Goal: Task Accomplishment & Management: Complete application form

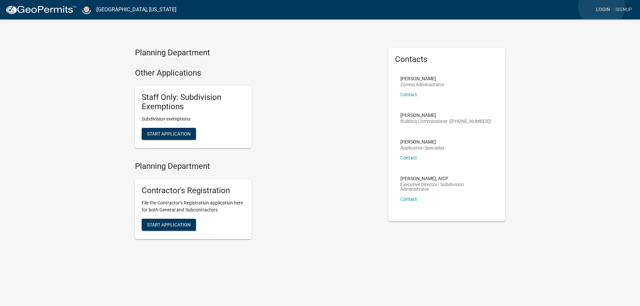
click at [602, 6] on link "Login" at bounding box center [603, 9] width 19 height 13
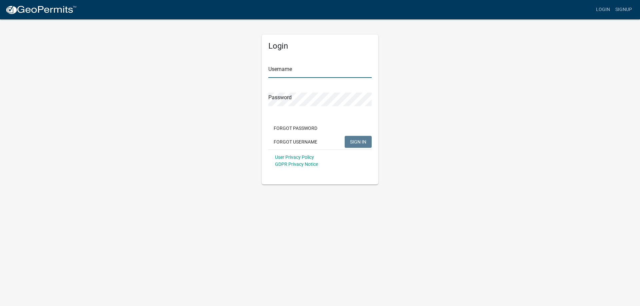
click at [286, 70] on input "Username" at bounding box center [319, 71] width 103 height 14
paste input "[PERSON_NAME]"
click at [352, 141] on span "SIGN IN" at bounding box center [358, 141] width 16 height 5
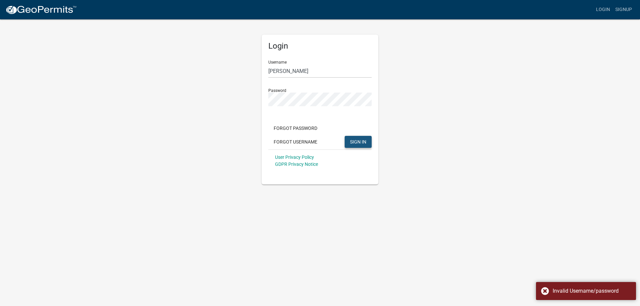
click at [354, 142] on span "SIGN IN" at bounding box center [358, 141] width 16 height 5
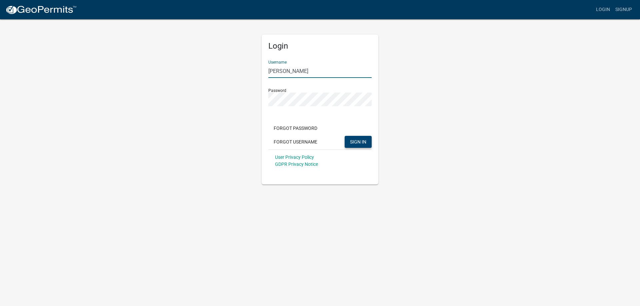
drag, startPoint x: 302, startPoint y: 73, endPoint x: 234, endPoint y: 66, distance: 68.7
click at [234, 66] on div "Login Username [PERSON_NAME] Password Forgot Password Forgot Username SIGN IN U…" at bounding box center [320, 102] width 380 height 166
paste input "text"
type input "[PERSON_NAME]"
click at [354, 141] on span "SIGN IN" at bounding box center [358, 141] width 16 height 5
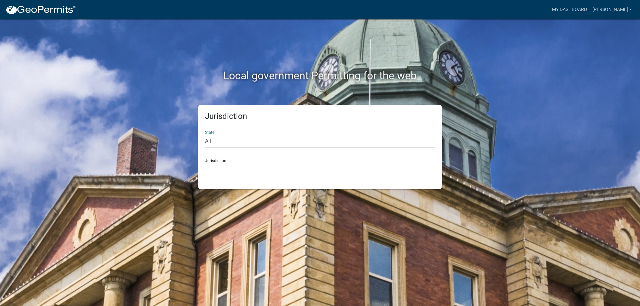
click at [415, 139] on select "All [US_STATE] [US_STATE] [US_STATE] [US_STATE] [US_STATE] [US_STATE] [US_STATE…" at bounding box center [320, 142] width 230 height 14
click at [255, 133] on div "State All [US_STATE] [US_STATE] [US_STATE] [US_STATE] [US_STATE] [US_STATE] [US…" at bounding box center [320, 136] width 230 height 23
click at [254, 139] on select "All [US_STATE] [US_STATE] [US_STATE] [US_STATE] [US_STATE] [US_STATE] [US_STATE…" at bounding box center [320, 142] width 230 height 14
select select "[US_STATE]"
click at [205, 135] on select "All [US_STATE] [US_STATE] [US_STATE] [US_STATE] [US_STATE] [US_STATE] [US_STATE…" at bounding box center [320, 142] width 230 height 14
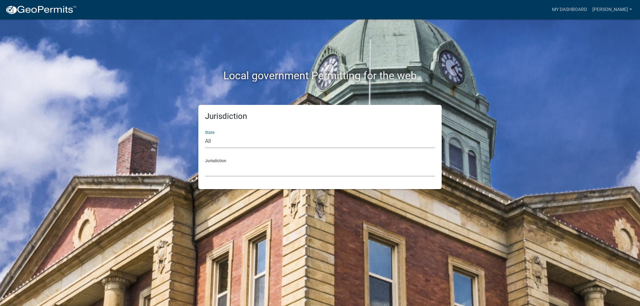
click at [227, 167] on select "City of [GEOGRAPHIC_DATA], [US_STATE] City of [GEOGRAPHIC_DATA], [US_STATE] Cit…" at bounding box center [320, 170] width 230 height 14
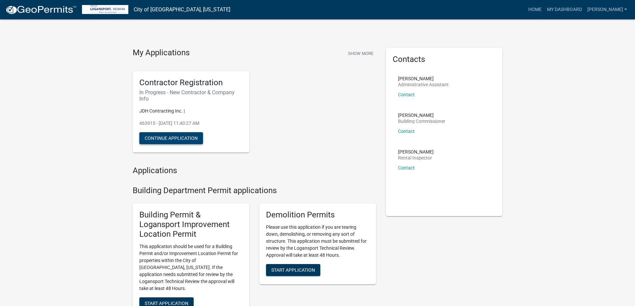
click at [185, 139] on button "Continue Application" at bounding box center [171, 138] width 64 height 12
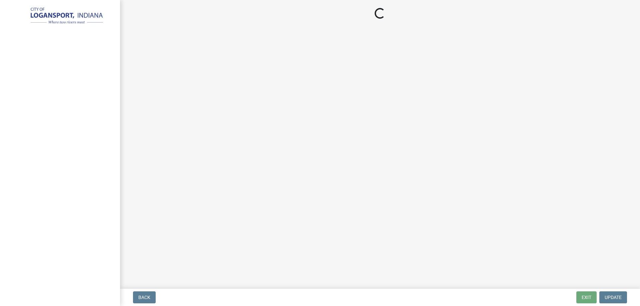
select select "IN"
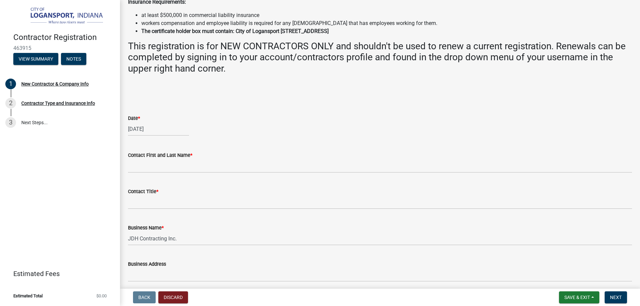
scroll to position [267, 0]
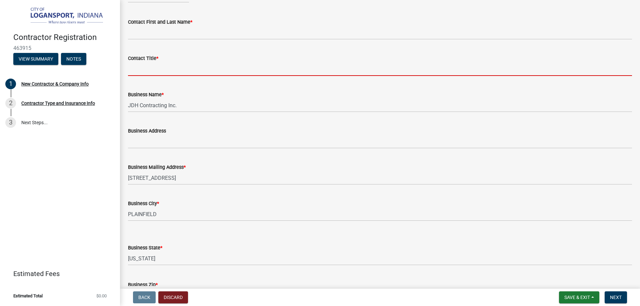
click at [135, 69] on input "Contact Title *" at bounding box center [380, 69] width 504 height 14
paste input "[PERSON_NAME]"
type input "[PERSON_NAME]"
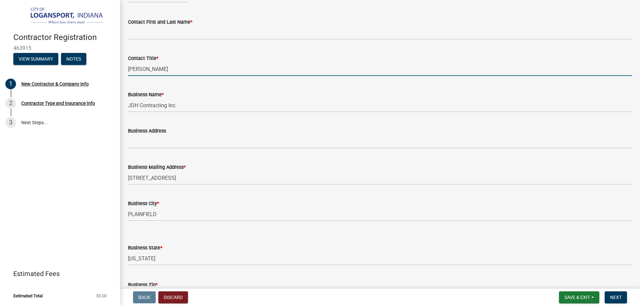
drag, startPoint x: 160, startPoint y: 68, endPoint x: 109, endPoint y: 71, distance: 51.1
click at [109, 71] on div "Contractor Registration 463915 View Summary Notes 1 New Contractor & Company In…" at bounding box center [320, 153] width 640 height 306
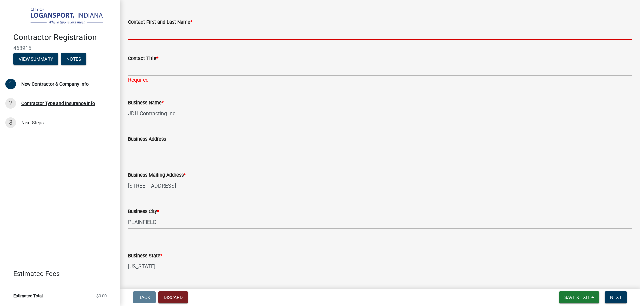
click at [142, 33] on input "Contact First and Last Name *" at bounding box center [380, 33] width 504 height 14
paste input "[PERSON_NAME]"
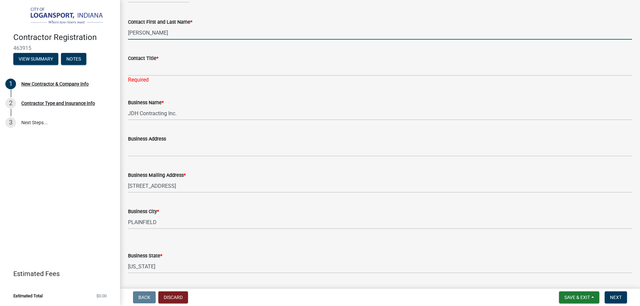
type input "[PERSON_NAME]"
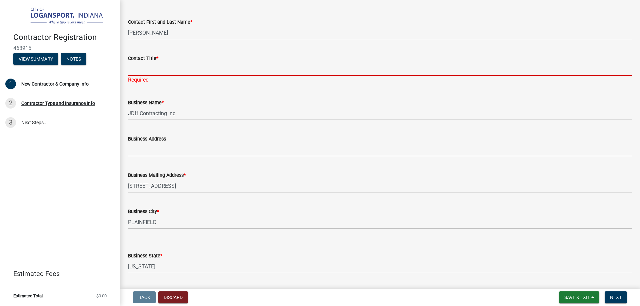
click at [135, 67] on input "Contact Title *" at bounding box center [380, 69] width 504 height 14
paste input "Chief Operating Officer"
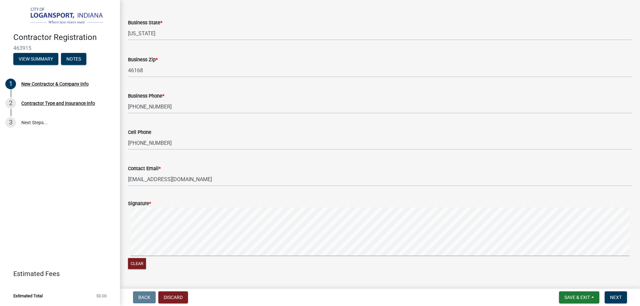
scroll to position [517, 0]
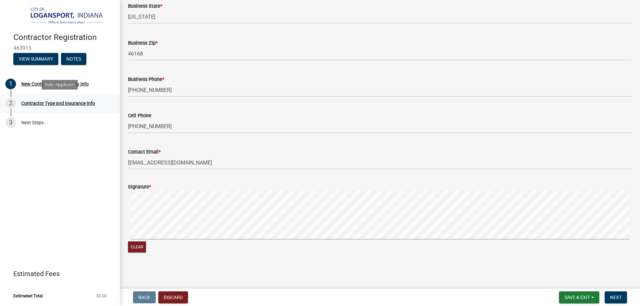
type input "Chief Operating Officer"
click at [54, 102] on div "Contractor Type and Insurance Info" at bounding box center [58, 103] width 74 height 5
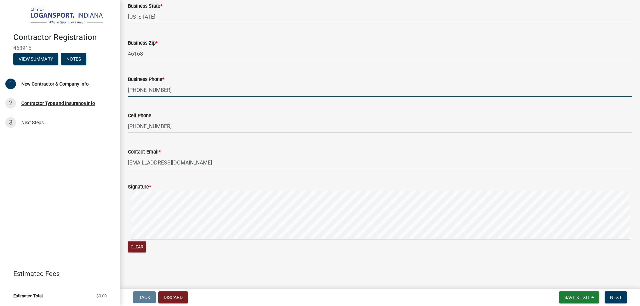
drag, startPoint x: 415, startPoint y: 87, endPoint x: 67, endPoint y: 147, distance: 353.0
click at [67, 147] on div "Contractor Registration 463915 View Summary Notes 1 New Contractor & Company In…" at bounding box center [60, 153] width 120 height 306
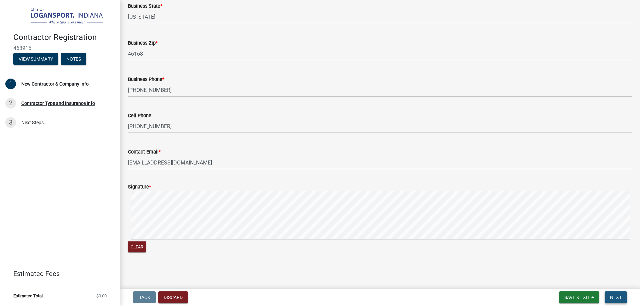
click at [616, 298] on span "Next" at bounding box center [616, 297] width 12 height 5
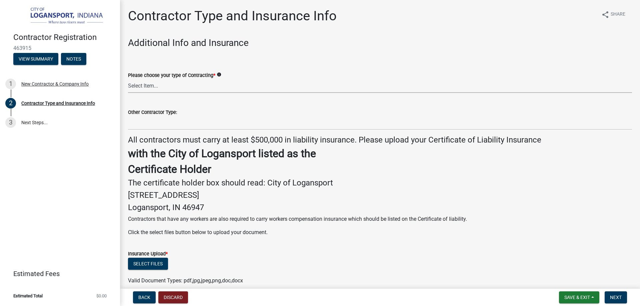
click at [186, 84] on select "Select Item... Plumber General HVAC Roofer Tree Service Demo Other" at bounding box center [380, 86] width 504 height 14
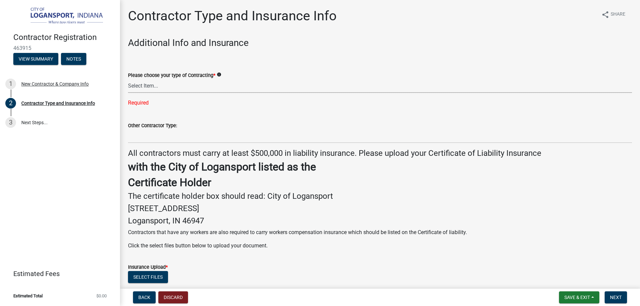
click at [183, 86] on select "Select Item... Plumber General HVAC Roofer Tree Service Demo Other" at bounding box center [380, 86] width 504 height 14
click at [194, 88] on select "Select Item... Plumber General HVAC Roofer Tree Service Demo Other" at bounding box center [380, 86] width 504 height 14
click at [128, 79] on select "Select Item... Plumber General HVAC Roofer Tree Service Demo Other" at bounding box center [380, 86] width 504 height 14
select select "59ca3136-e07f-4996-a1bb-2b601bcdc5f6"
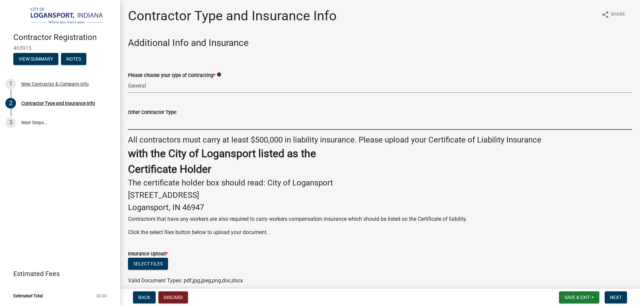
click at [182, 118] on input "Other Contractor Type:" at bounding box center [380, 123] width 504 height 14
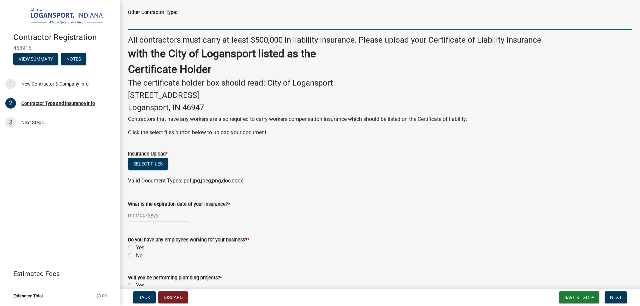
scroll to position [144, 0]
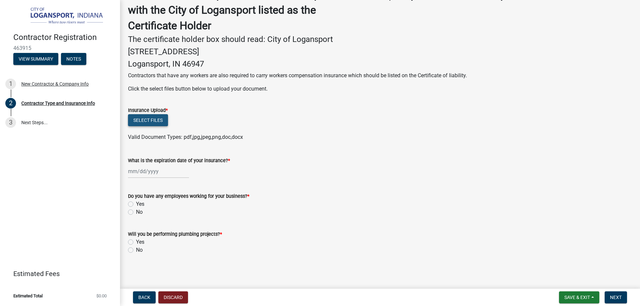
click at [147, 119] on button "Select files" at bounding box center [148, 120] width 40 height 12
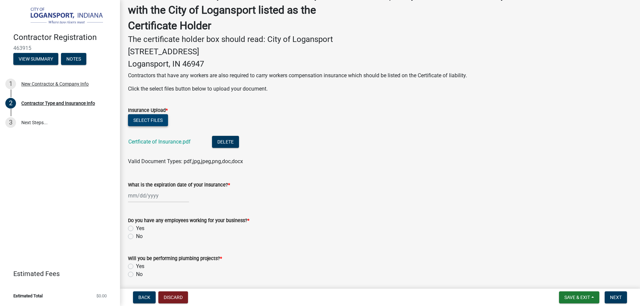
scroll to position [168, 0]
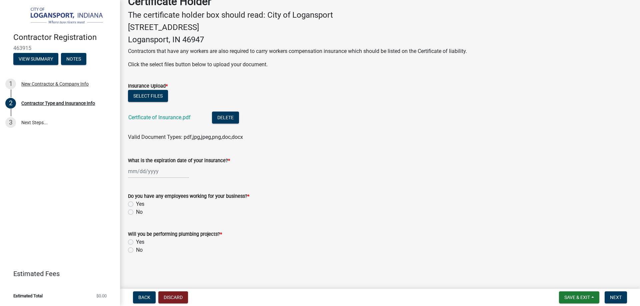
click at [130, 172] on div at bounding box center [158, 172] width 61 height 14
select select "8"
select select "2025"
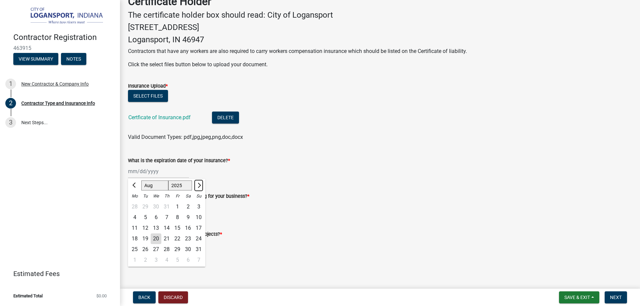
click at [199, 186] on span "Next month" at bounding box center [198, 185] width 5 height 5
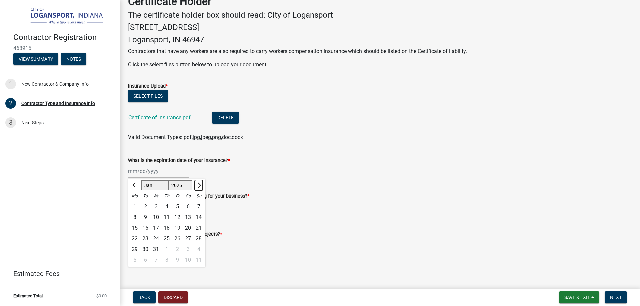
click at [199, 187] on span "Next month" at bounding box center [198, 185] width 5 height 5
select select "2"
select select "2026"
click at [199, 187] on span "Next month" at bounding box center [198, 185] width 5 height 5
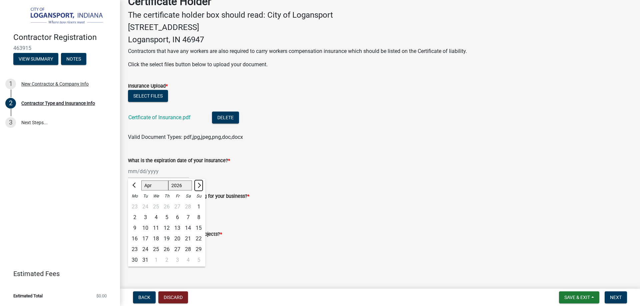
click at [199, 187] on span "Next month" at bounding box center [198, 185] width 5 height 5
click at [134, 184] on span "Previous month" at bounding box center [134, 185] width 5 height 5
click at [135, 184] on span "Previous month" at bounding box center [134, 185] width 5 height 5
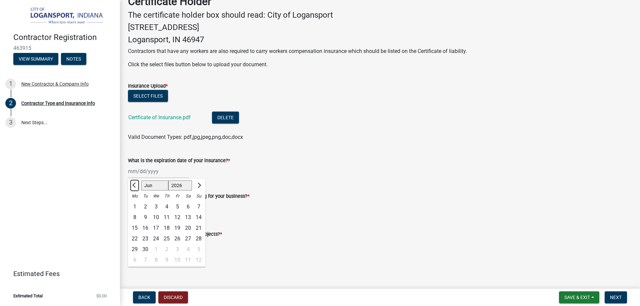
select select "5"
click at [136, 217] on div "4" at bounding box center [134, 217] width 11 height 11
type input "[DATE]"
click at [136, 203] on label "Yes" at bounding box center [140, 204] width 8 height 8
click at [136, 203] on input "Yes" at bounding box center [138, 202] width 4 height 4
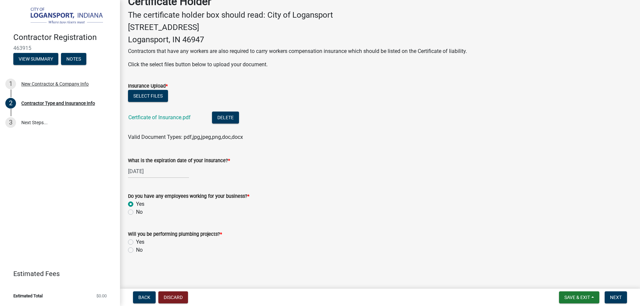
radio input "true"
click at [136, 250] on label "No" at bounding box center [139, 250] width 7 height 8
click at [136, 250] on input "No" at bounding box center [138, 248] width 4 height 4
radio input "true"
click at [615, 297] on span "Next" at bounding box center [616, 297] width 12 height 5
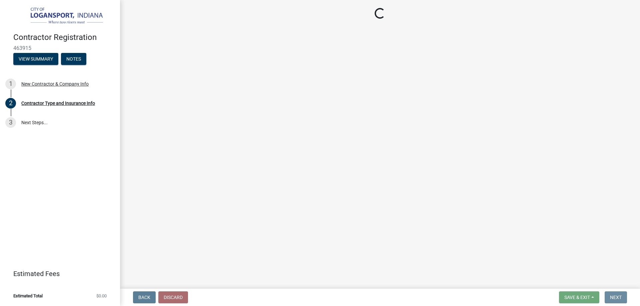
scroll to position [0, 0]
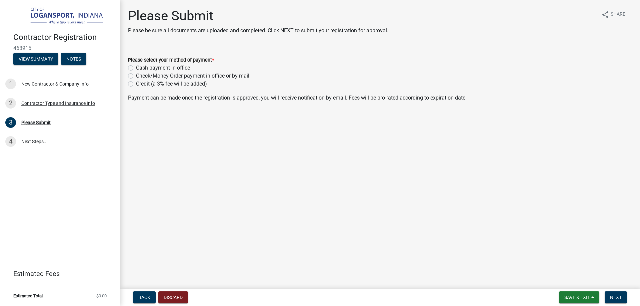
click at [136, 83] on label "Credit (a 3% fee will be added)" at bounding box center [171, 84] width 71 height 8
click at [136, 83] on input "Credit (a 3% fee will be added)" at bounding box center [138, 82] width 4 height 4
radio input "true"
click at [618, 297] on span "Next" at bounding box center [616, 297] width 12 height 5
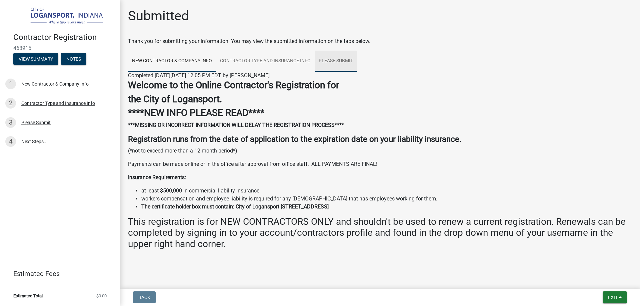
click at [337, 61] on link "Please Submit" at bounding box center [336, 61] width 42 height 21
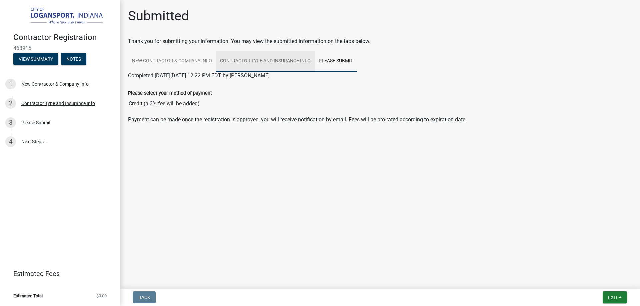
click at [274, 62] on link "Contractor Type and Insurance Info" at bounding box center [265, 61] width 99 height 21
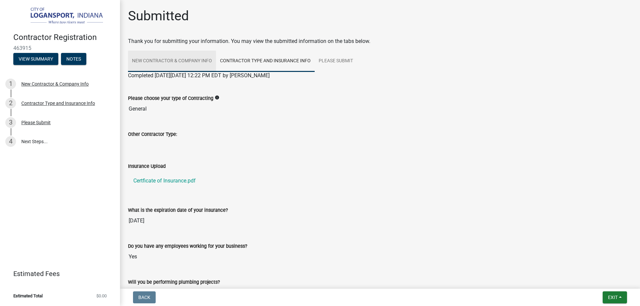
click at [182, 57] on link "New Contractor & Company Info" at bounding box center [172, 61] width 88 height 21
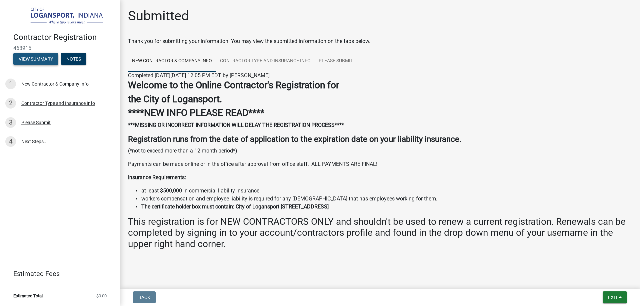
click at [51, 59] on button "View Summary" at bounding box center [35, 59] width 45 height 12
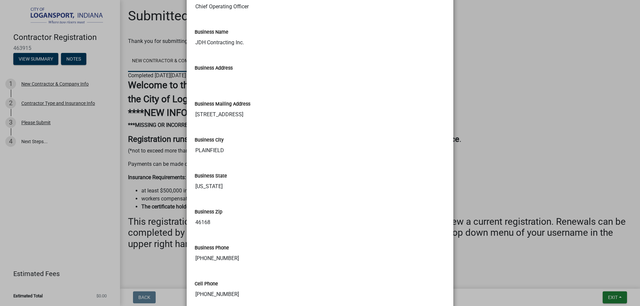
scroll to position [537, 0]
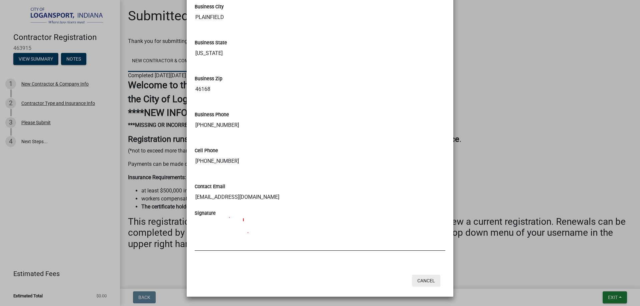
click at [427, 280] on button "Cancel" at bounding box center [426, 281] width 28 height 12
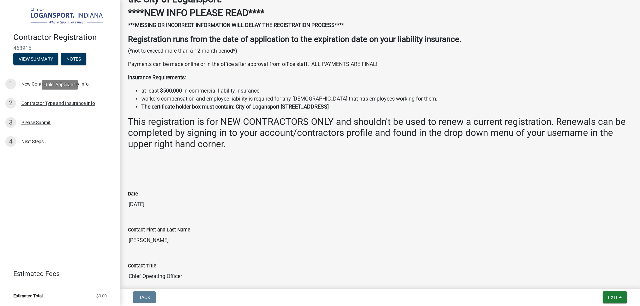
scroll to position [0, 0]
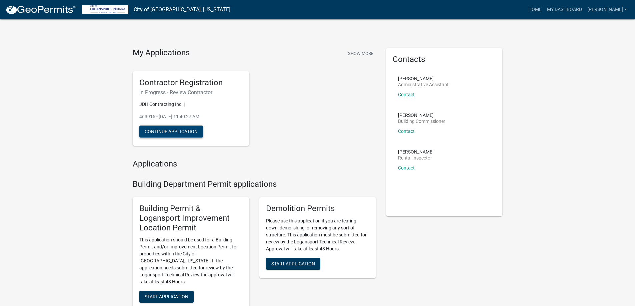
click at [188, 128] on button "Continue Application" at bounding box center [171, 132] width 64 height 12
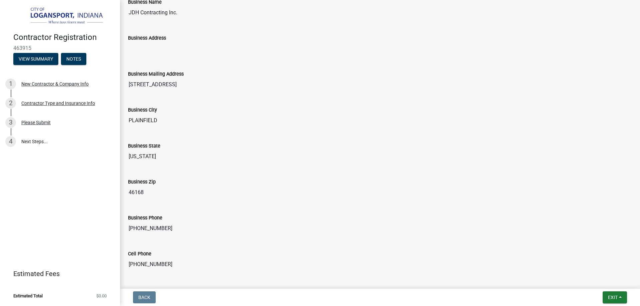
scroll to position [508, 0]
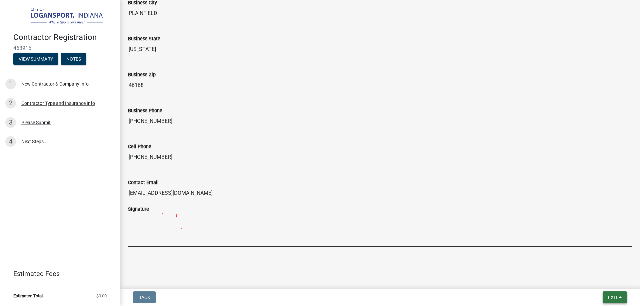
click at [614, 296] on span "Exit" at bounding box center [613, 297] width 10 height 5
click at [591, 279] on button "Save & Exit" at bounding box center [600, 280] width 53 height 16
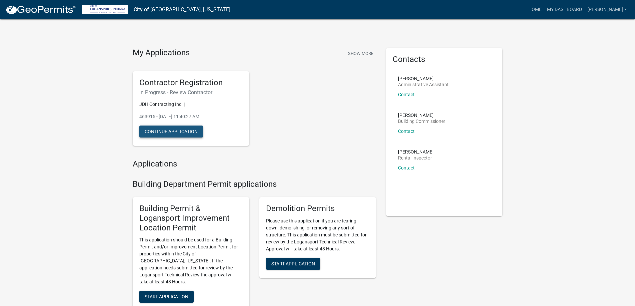
click at [173, 131] on button "Continue Application" at bounding box center [171, 132] width 64 height 12
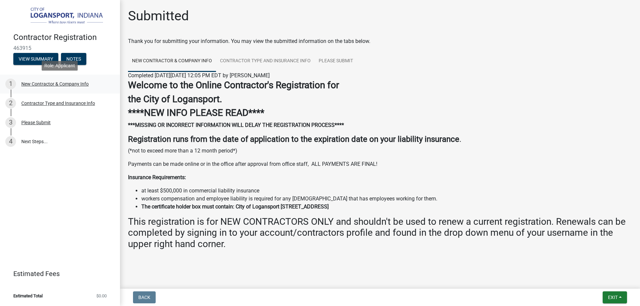
click at [65, 83] on div "New Contractor & Company Info" at bounding box center [54, 84] width 67 height 5
select select "IN"
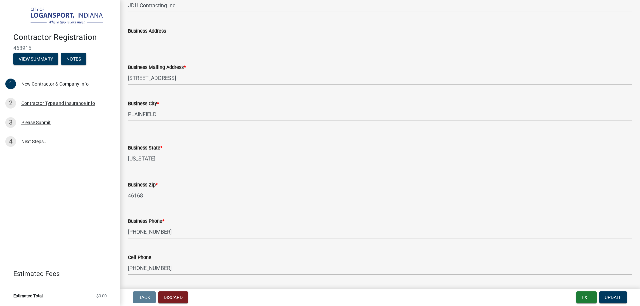
scroll to position [509, 0]
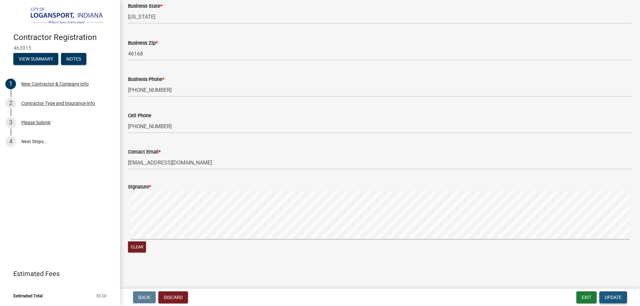
click at [609, 296] on span "Update" at bounding box center [613, 297] width 17 height 5
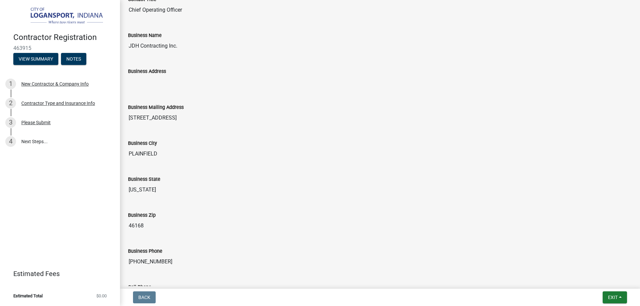
scroll to position [508, 0]
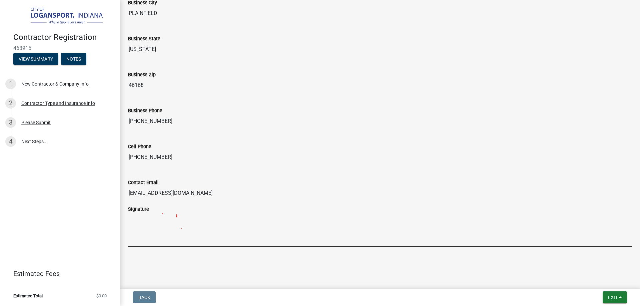
click at [176, 220] on img at bounding box center [300, 229] width 344 height 33
click at [177, 220] on img at bounding box center [300, 229] width 344 height 33
click at [176, 218] on img at bounding box center [300, 229] width 344 height 33
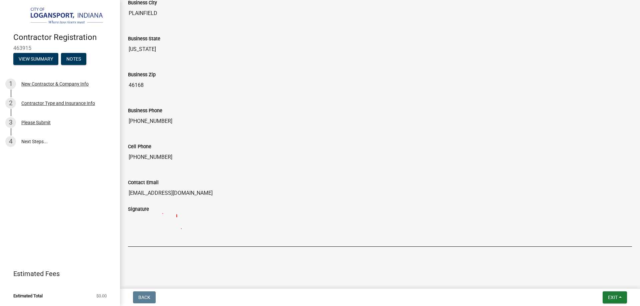
click at [176, 218] on img at bounding box center [300, 229] width 344 height 33
click at [175, 218] on img at bounding box center [300, 229] width 344 height 33
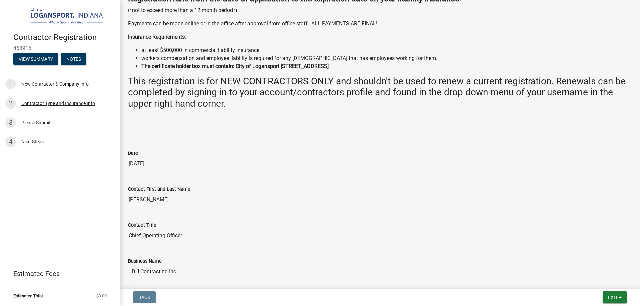
scroll to position [74, 0]
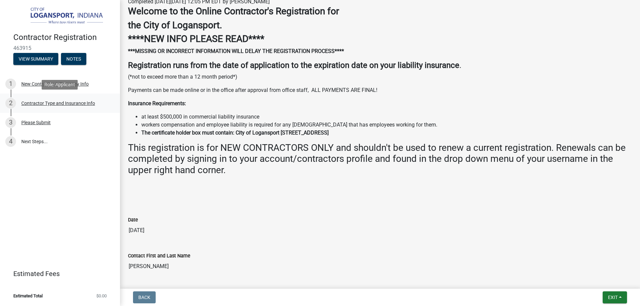
click at [55, 103] on div "Contractor Type and Insurance Info" at bounding box center [58, 103] width 74 height 5
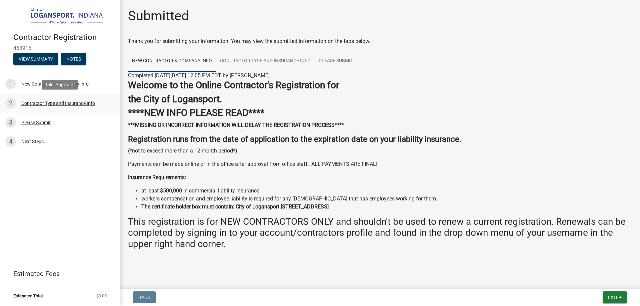
select select "59ca3136-e07f-4996-a1bb-2b601bcdc5f6"
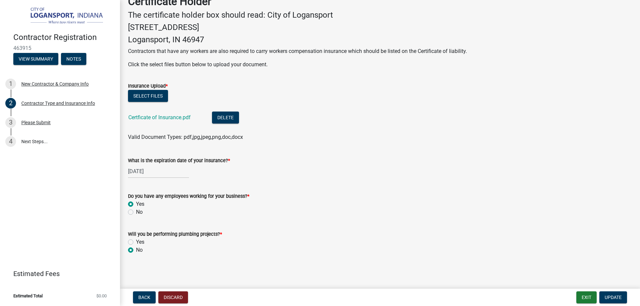
scroll to position [168, 0]
click at [37, 122] on div "Please Submit" at bounding box center [35, 122] width 29 height 5
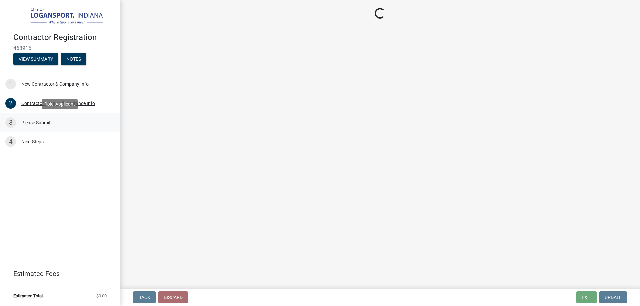
scroll to position [0, 0]
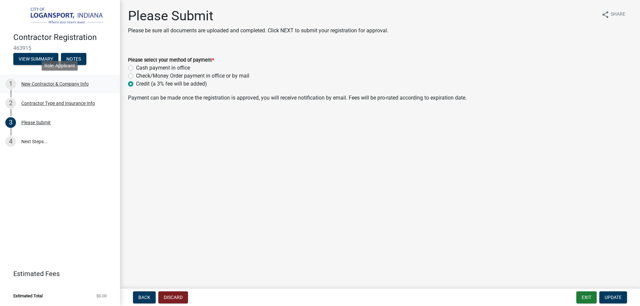
click at [40, 84] on div "New Contractor & Company Info" at bounding box center [54, 84] width 67 height 5
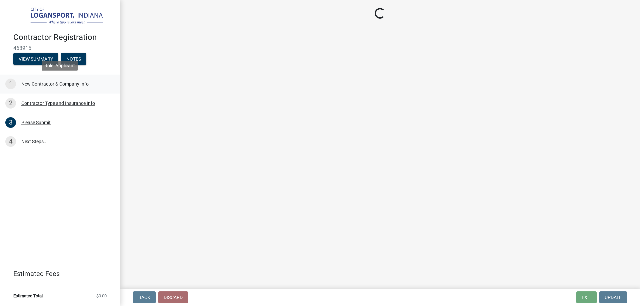
select select "IN"
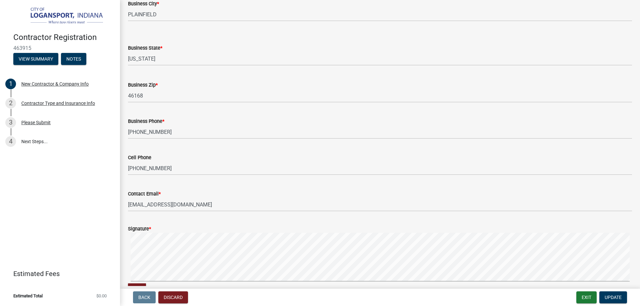
scroll to position [433, 0]
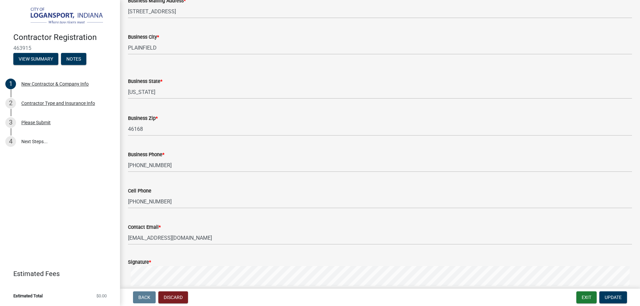
drag, startPoint x: 320, startPoint y: 128, endPoint x: 261, endPoint y: 68, distance: 84.2
click at [30, 124] on div "Please Submit" at bounding box center [35, 122] width 29 height 5
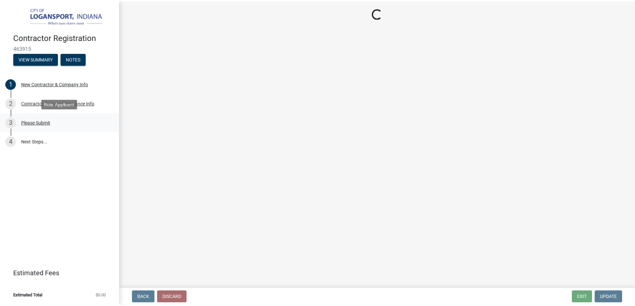
scroll to position [0, 0]
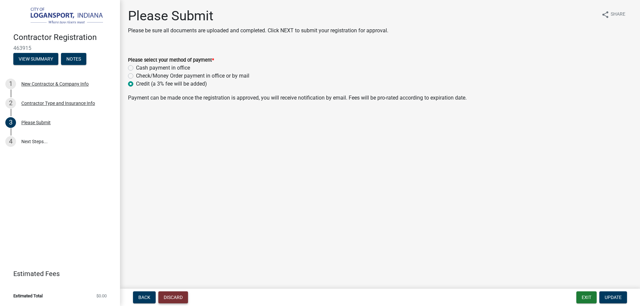
click at [170, 298] on button "Discard" at bounding box center [173, 298] width 30 height 12
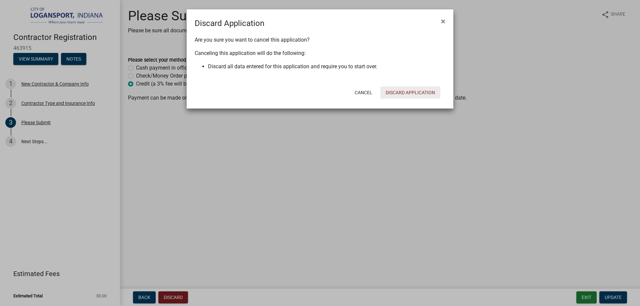
click at [411, 93] on button "Discard Application" at bounding box center [410, 93] width 60 height 12
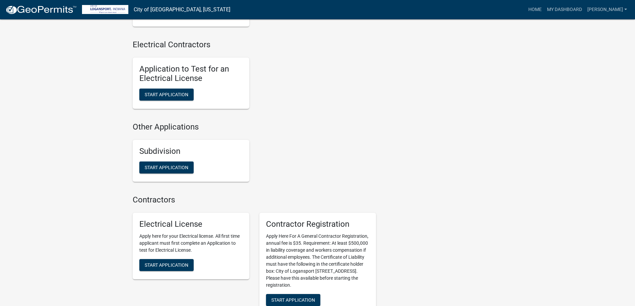
scroll to position [634, 0]
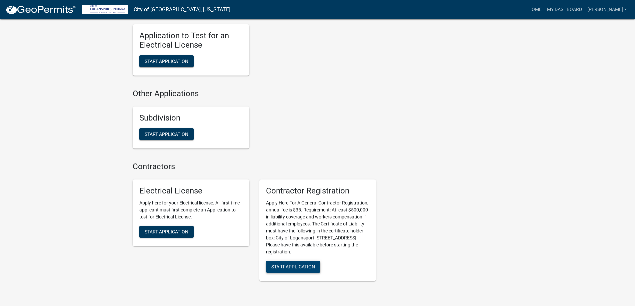
click at [287, 264] on span "Start Application" at bounding box center [293, 266] width 44 height 5
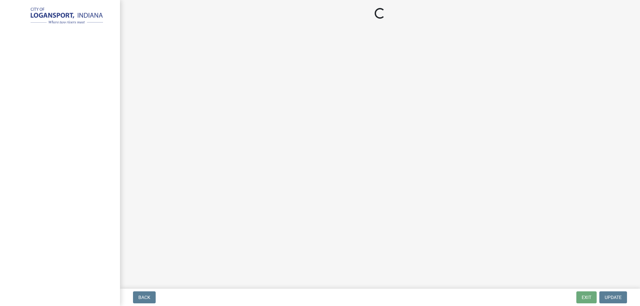
select select "IN"
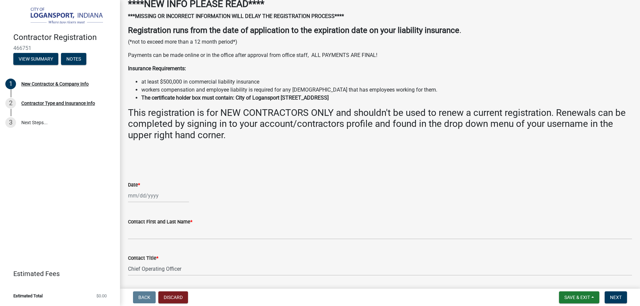
scroll to position [100, 0]
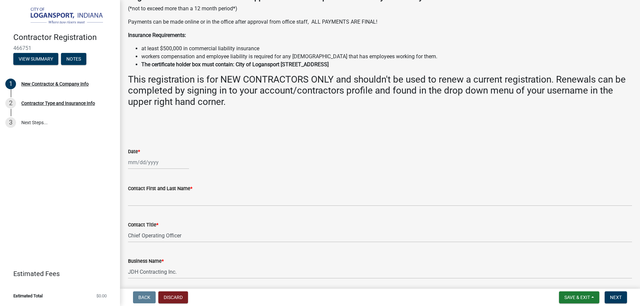
select select "8"
select select "2025"
click at [131, 164] on div "[PERSON_NAME] Feb Mar Apr [PERSON_NAME][DATE] Oct Nov [DATE] 1526 1527 1528 152…" at bounding box center [158, 163] width 61 height 14
click at [156, 229] on div "20" at bounding box center [156, 230] width 11 height 11
type input "[DATE]"
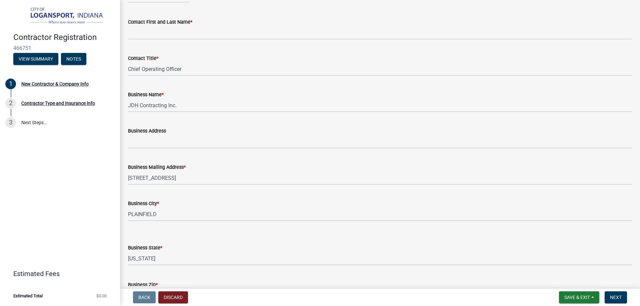
scroll to position [200, 0]
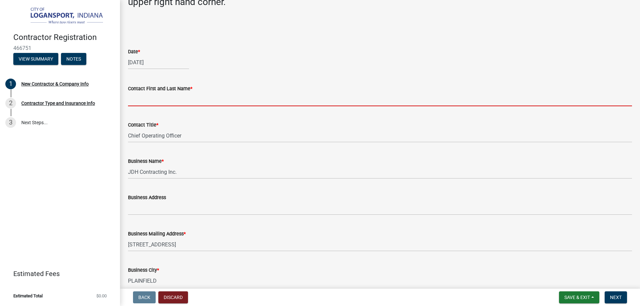
click at [136, 100] on input "Contact First and Last Name *" at bounding box center [380, 100] width 504 height 14
paste input "[PERSON_NAME]"
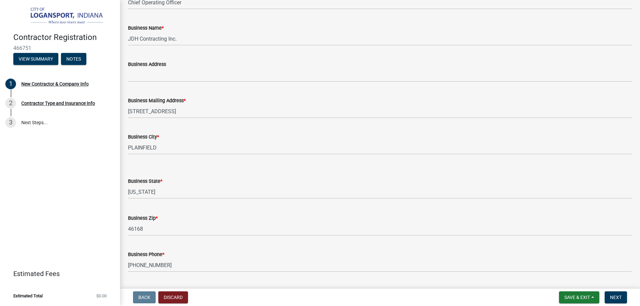
scroll to position [367, 0]
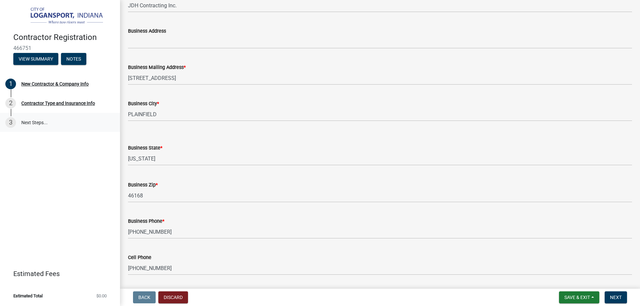
type input "[PERSON_NAME]"
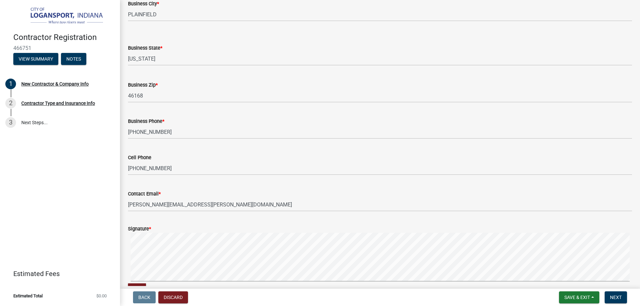
scroll to position [500, 0]
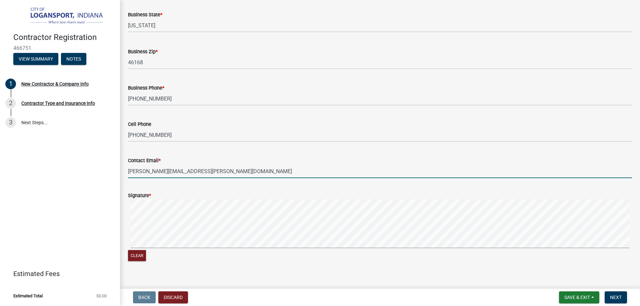
drag, startPoint x: 215, startPoint y: 173, endPoint x: 116, endPoint y: 172, distance: 98.7
click at [116, 172] on div "Contractor Registration 466751 View Summary Notes 1 New Contractor & Company In…" at bounding box center [320, 153] width 640 height 306
paste input "licenses"
type input "[EMAIL_ADDRESS][DOMAIN_NAME]"
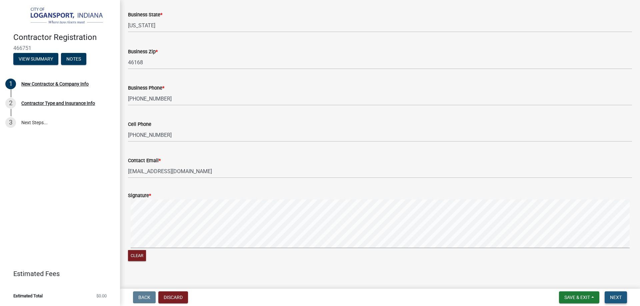
click at [616, 299] on span "Next" at bounding box center [616, 297] width 12 height 5
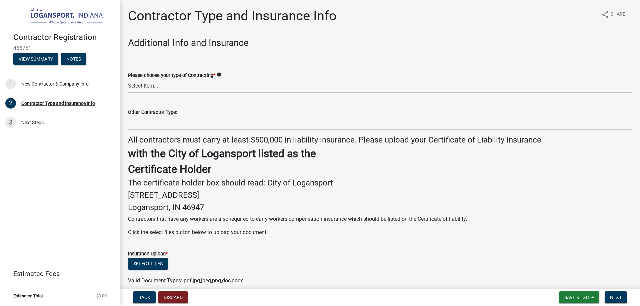
scroll to position [133, 0]
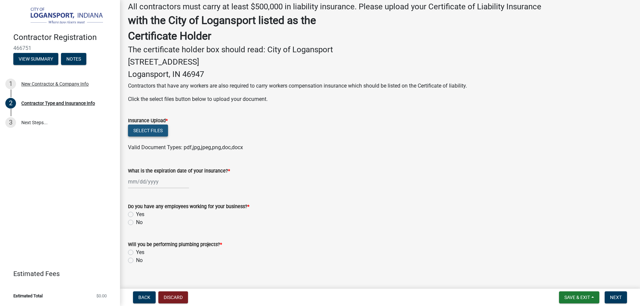
click at [151, 133] on button "Select files" at bounding box center [148, 131] width 40 height 12
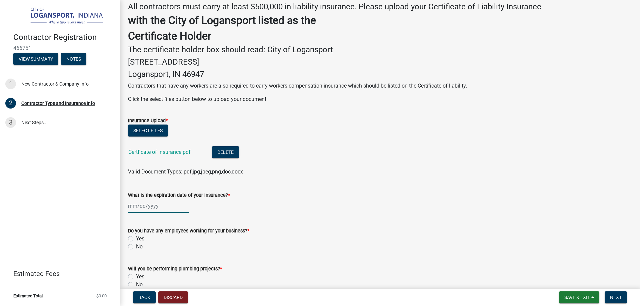
click at [128, 200] on div at bounding box center [158, 206] width 61 height 14
select select "8"
select select "2025"
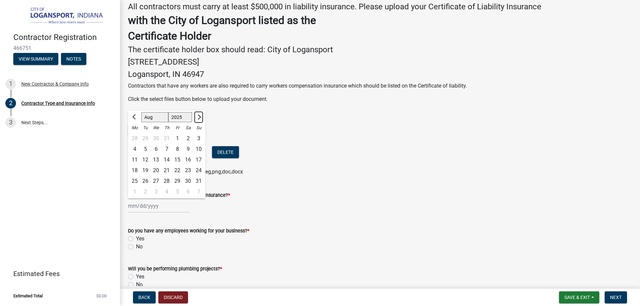
click at [198, 118] on span "Next month" at bounding box center [198, 116] width 5 height 5
click at [199, 117] on span "Next month" at bounding box center [198, 116] width 5 height 5
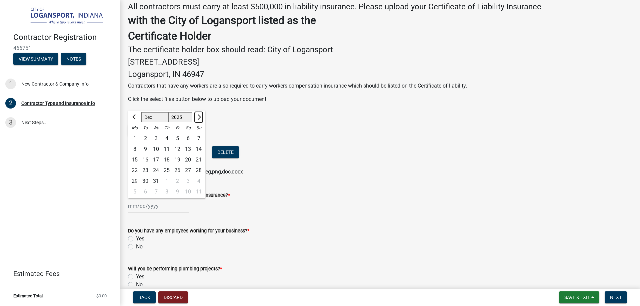
select select "1"
select select "2026"
click at [199, 117] on span "Next month" at bounding box center [198, 116] width 5 height 5
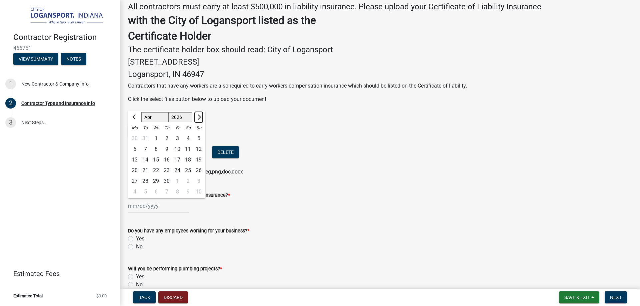
click at [199, 117] on span "Next month" at bounding box center [198, 116] width 5 height 5
select select "5"
click at [136, 150] on div "4" at bounding box center [134, 149] width 11 height 11
type input "[DATE]"
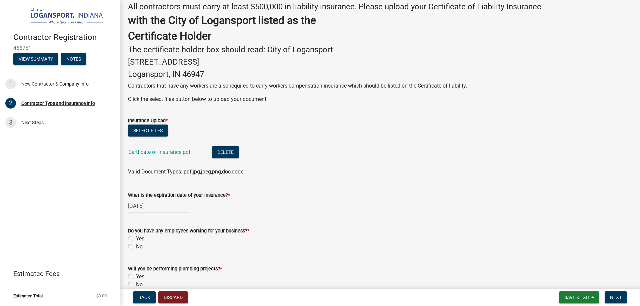
scroll to position [168, 0]
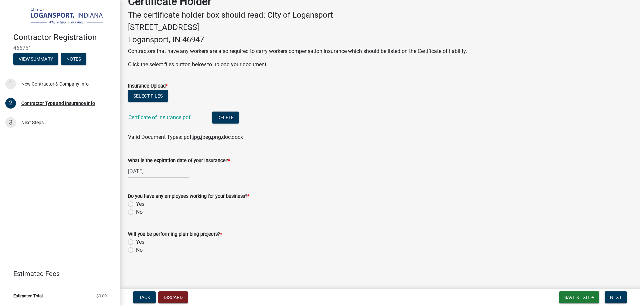
click at [136, 203] on label "Yes" at bounding box center [140, 204] width 8 height 8
click at [136, 203] on input "Yes" at bounding box center [138, 202] width 4 height 4
radio input "true"
click at [136, 249] on label "No" at bounding box center [139, 250] width 7 height 8
click at [136, 249] on input "No" at bounding box center [138, 248] width 4 height 4
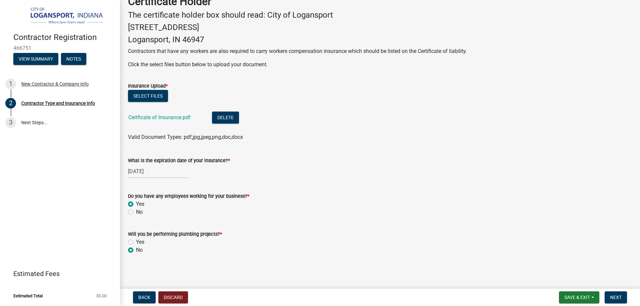
radio input "true"
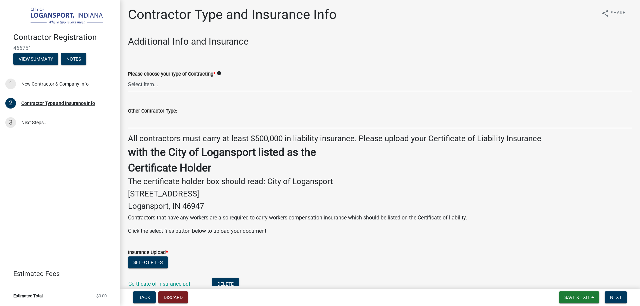
scroll to position [0, 0]
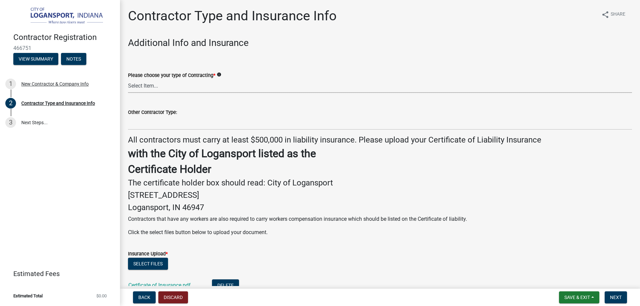
click at [225, 82] on select "Select Item... Plumber General HVAC Roofer Tree Service Demo Other" at bounding box center [380, 86] width 504 height 14
click at [128, 79] on select "Select Item... Plumber General HVAC Roofer Tree Service Demo Other" at bounding box center [380, 86] width 504 height 14
select select "59ca3136-e07f-4996-a1bb-2b601bcdc5f6"
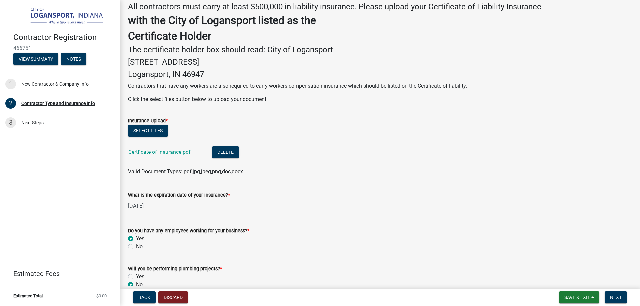
scroll to position [168, 0]
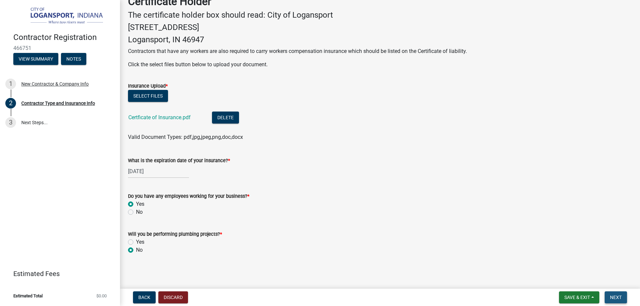
click at [620, 297] on span "Next" at bounding box center [616, 297] width 12 height 5
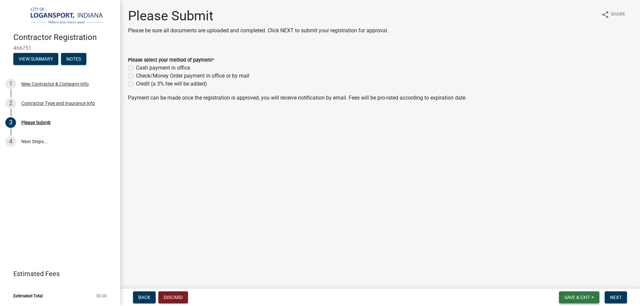
click at [580, 295] on span "Save & Exit" at bounding box center [578, 297] width 26 height 5
click at [567, 282] on button "Save & Exit" at bounding box center [572, 280] width 53 height 16
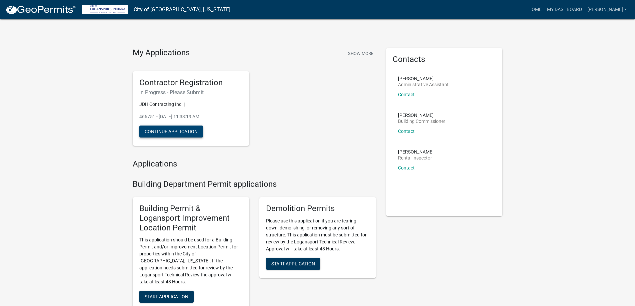
click at [166, 131] on button "Continue Application" at bounding box center [171, 132] width 64 height 12
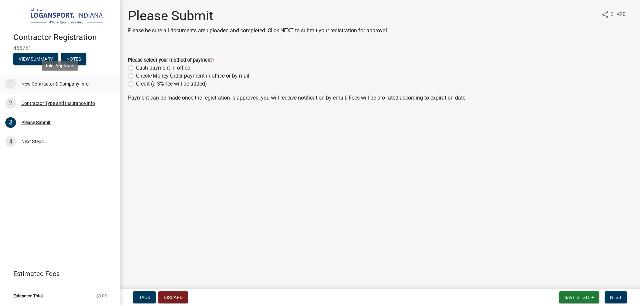
click at [44, 82] on div "New Contractor & Company Info" at bounding box center [54, 84] width 67 height 5
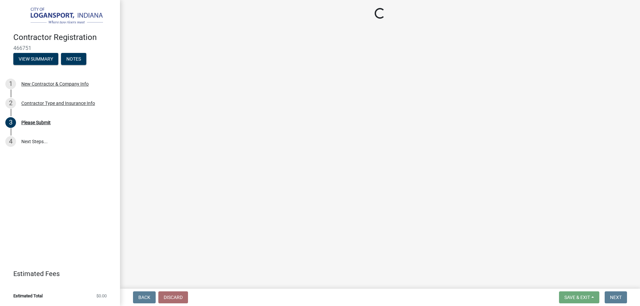
select select "IN"
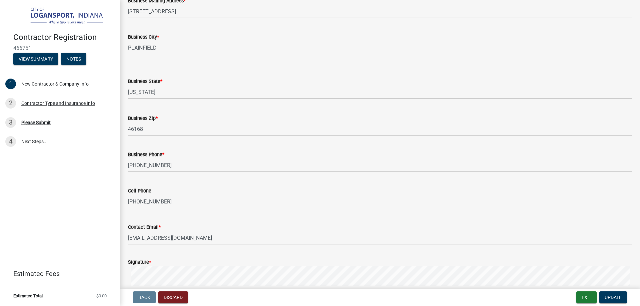
scroll to position [400, 0]
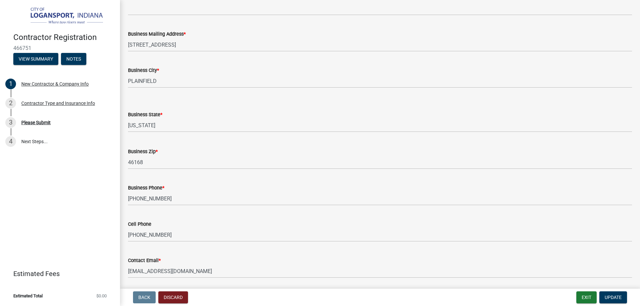
drag, startPoint x: 372, startPoint y: 63, endPoint x: 476, endPoint y: 26, distance: 110.2
click at [476, 26] on div "Business Mailing Address * [STREET_ADDRESS]" at bounding box center [380, 36] width 504 height 31
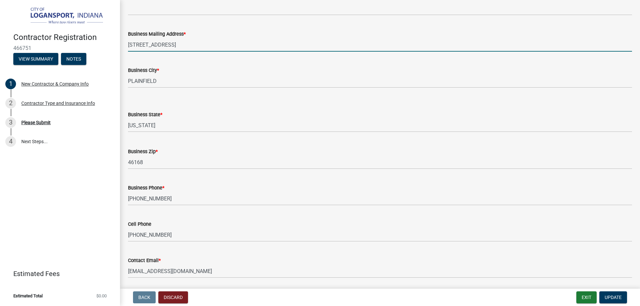
drag, startPoint x: 451, startPoint y: 38, endPoint x: 354, endPoint y: 33, distance: 97.5
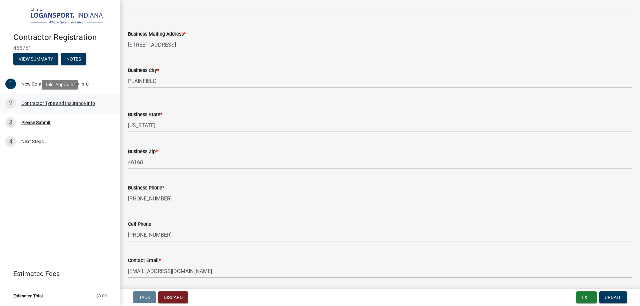
click at [63, 104] on div "Contractor Type and Insurance Info" at bounding box center [58, 103] width 74 height 5
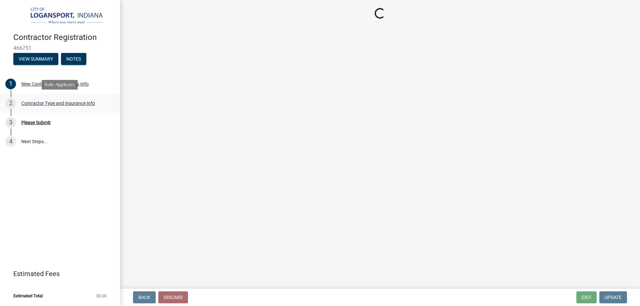
scroll to position [0, 0]
select select "59ca3136-e07f-4996-a1bb-2b601bcdc5f6"
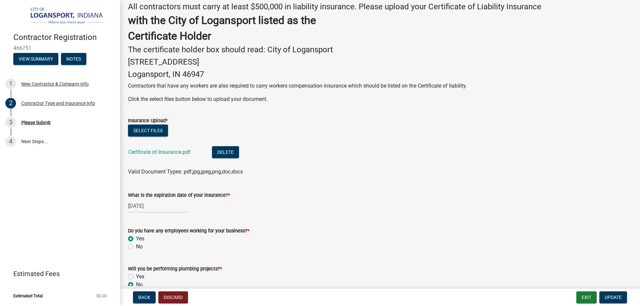
scroll to position [168, 0]
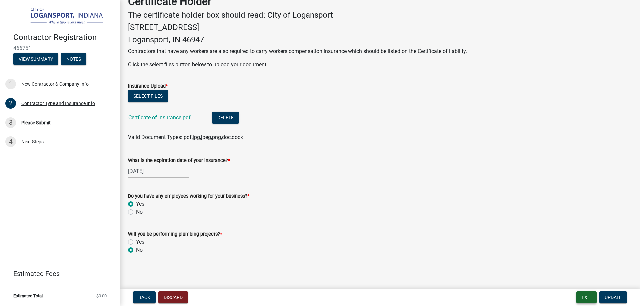
click at [584, 299] on button "Exit" at bounding box center [587, 298] width 20 height 12
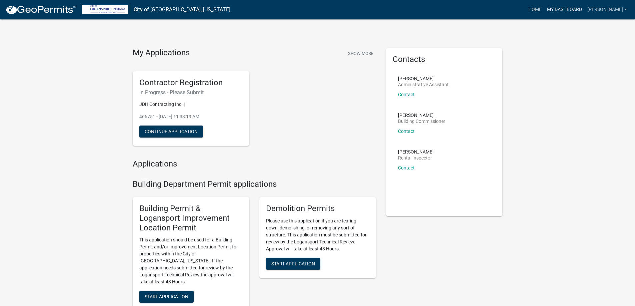
click at [583, 10] on link "My Dashboard" at bounding box center [565, 9] width 40 height 13
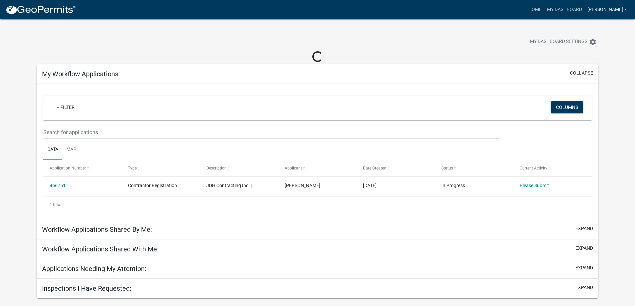
click at [628, 10] on link "[PERSON_NAME]" at bounding box center [607, 9] width 45 height 13
click at [593, 63] on link "Logout" at bounding box center [601, 65] width 57 height 16
